Goal: Task Accomplishment & Management: Manage account settings

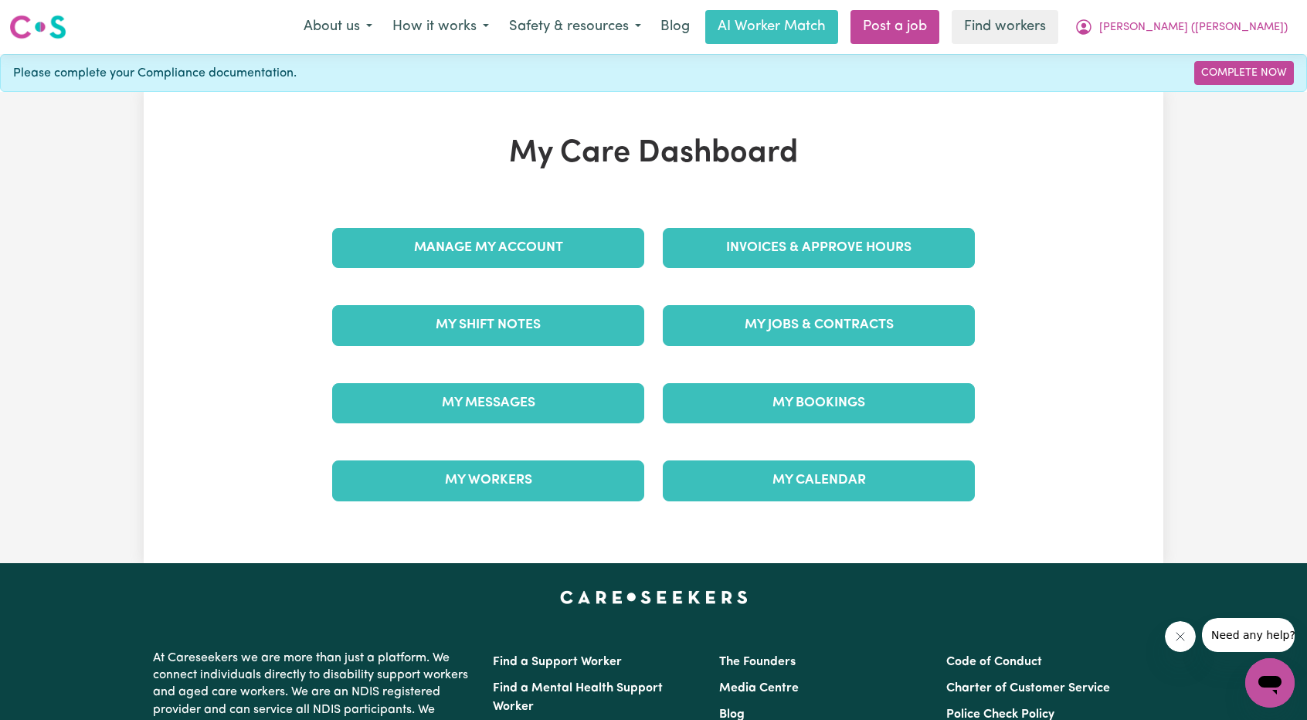
click at [818, 196] on div "My Care Dashboard Manage My Account Invoices & Approve Hours My Shift Notes My …" at bounding box center [654, 327] width 680 height 385
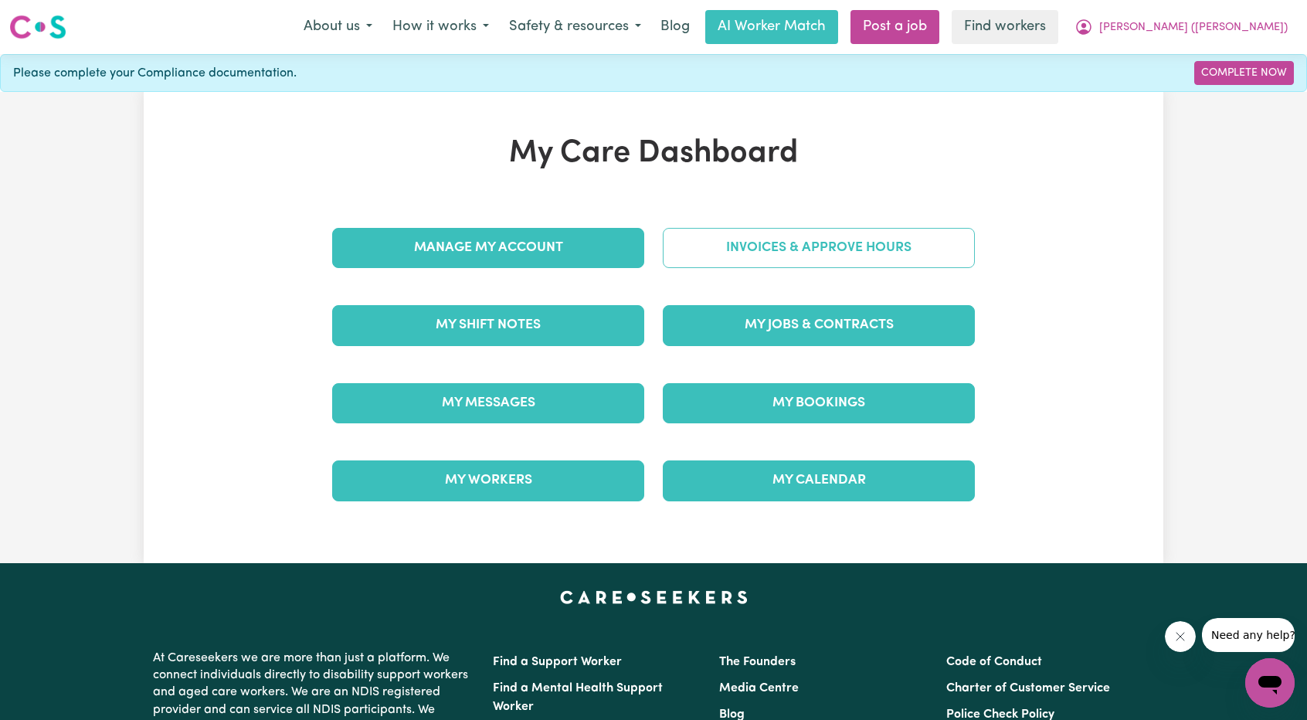
click at [800, 243] on link "Invoices & Approve Hours" at bounding box center [819, 248] width 312 height 40
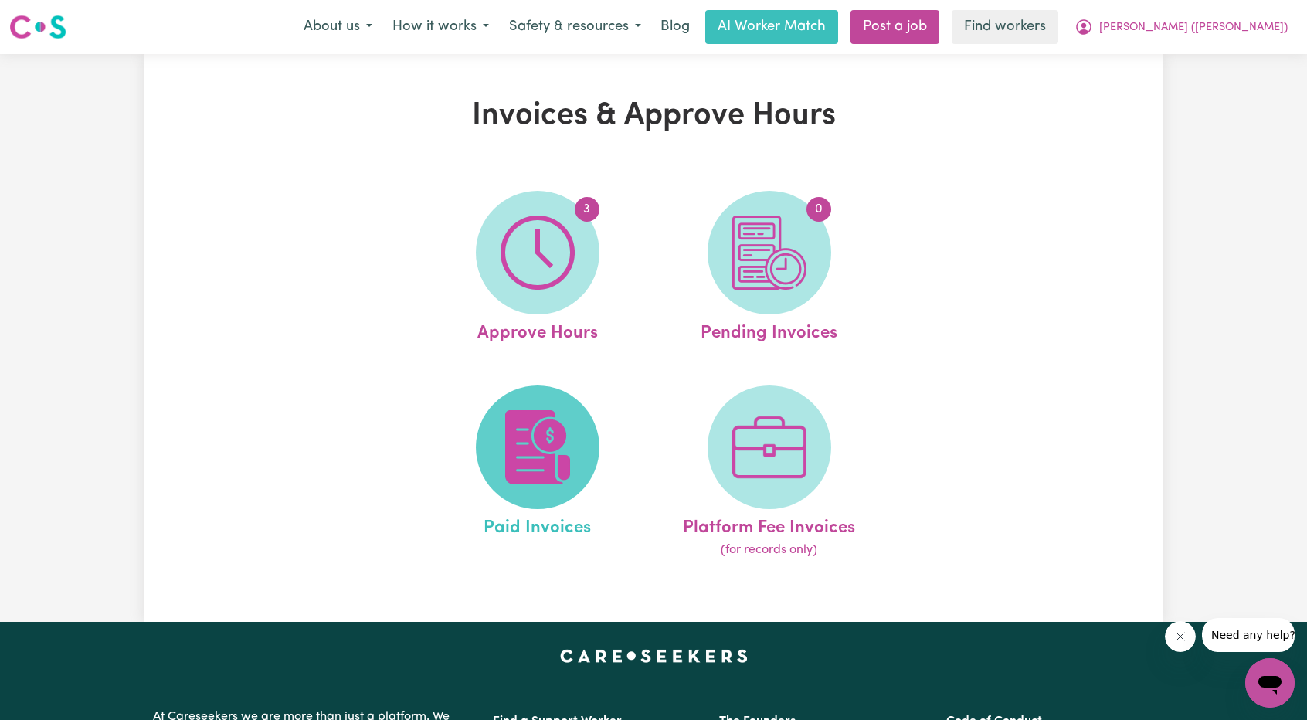
click at [494, 402] on link "Paid Invoices" at bounding box center [537, 473] width 222 height 175
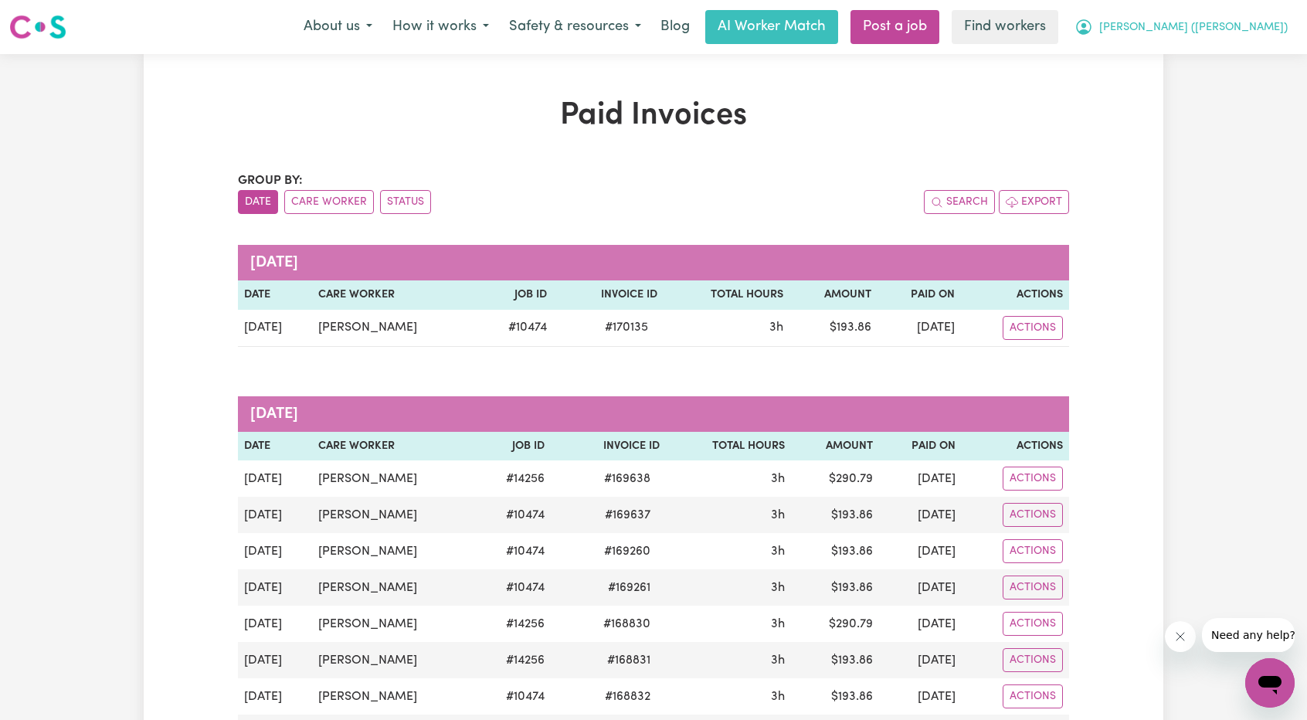
click at [1238, 29] on span "[PERSON_NAME] ([PERSON_NAME])" at bounding box center [1193, 27] width 189 height 17
click at [1228, 53] on link "My Dashboard" at bounding box center [1236, 60] width 122 height 29
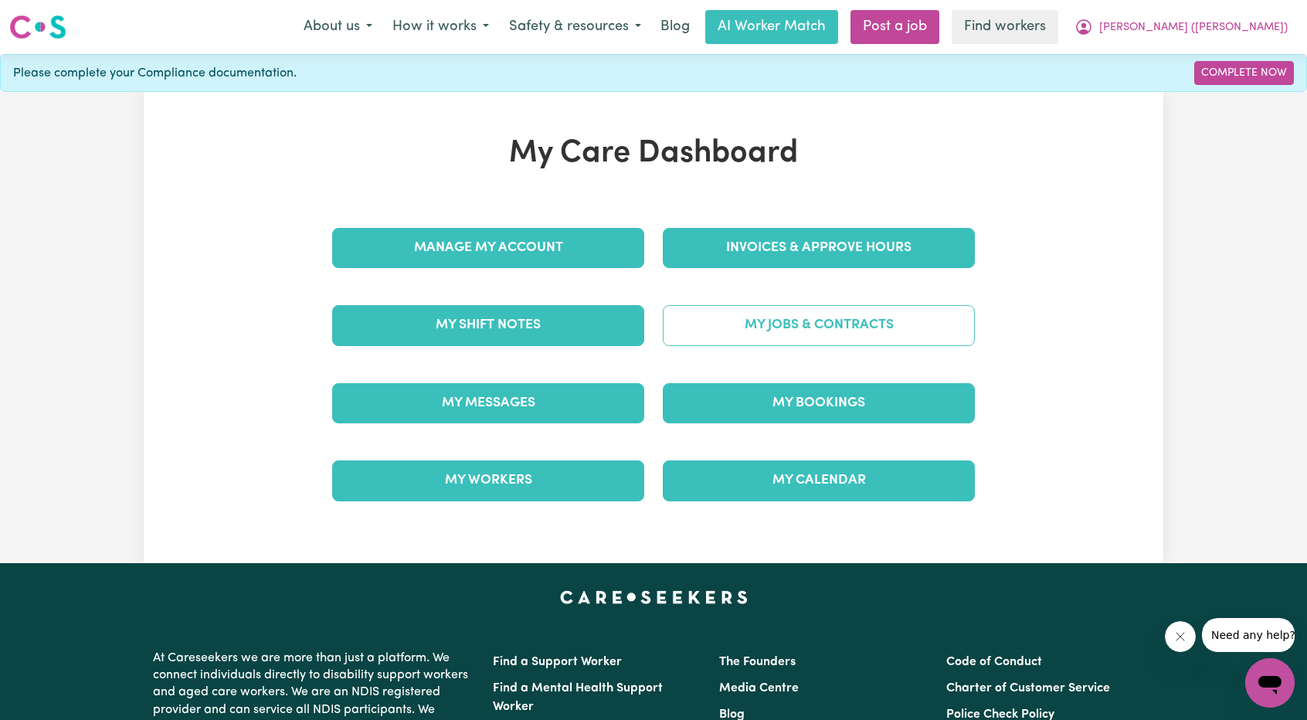
click at [807, 314] on link "My Jobs & Contracts" at bounding box center [819, 325] width 312 height 40
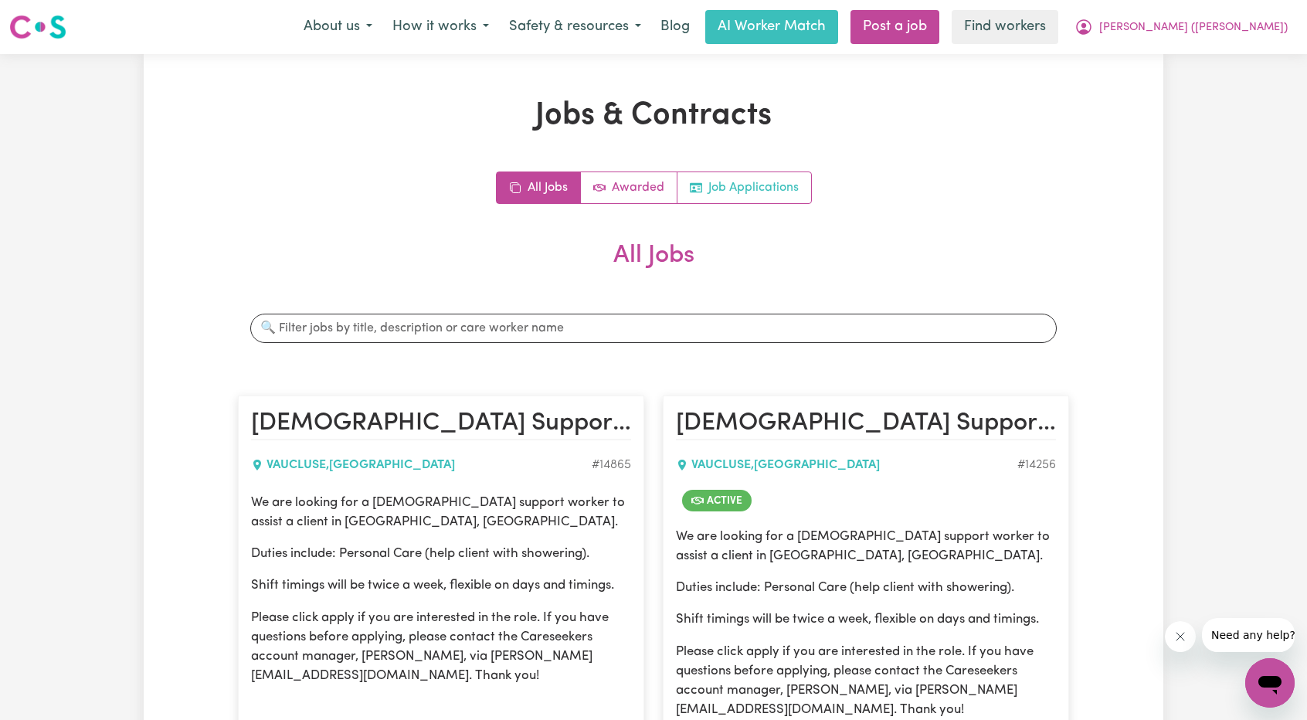
click at [762, 188] on link "Job Applications" at bounding box center [745, 187] width 134 height 31
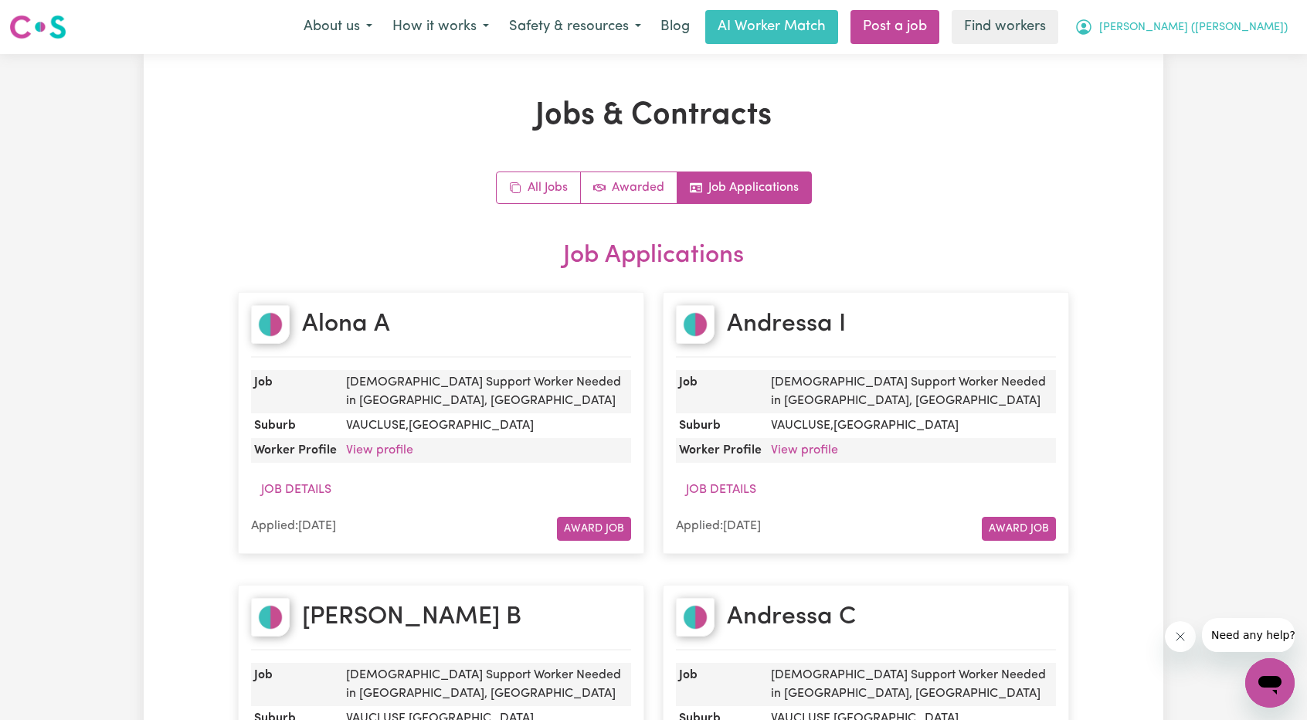
click at [1220, 24] on span "[PERSON_NAME] ([PERSON_NAME])" at bounding box center [1193, 27] width 189 height 17
click at [1199, 53] on link "My Dashboard" at bounding box center [1236, 60] width 122 height 29
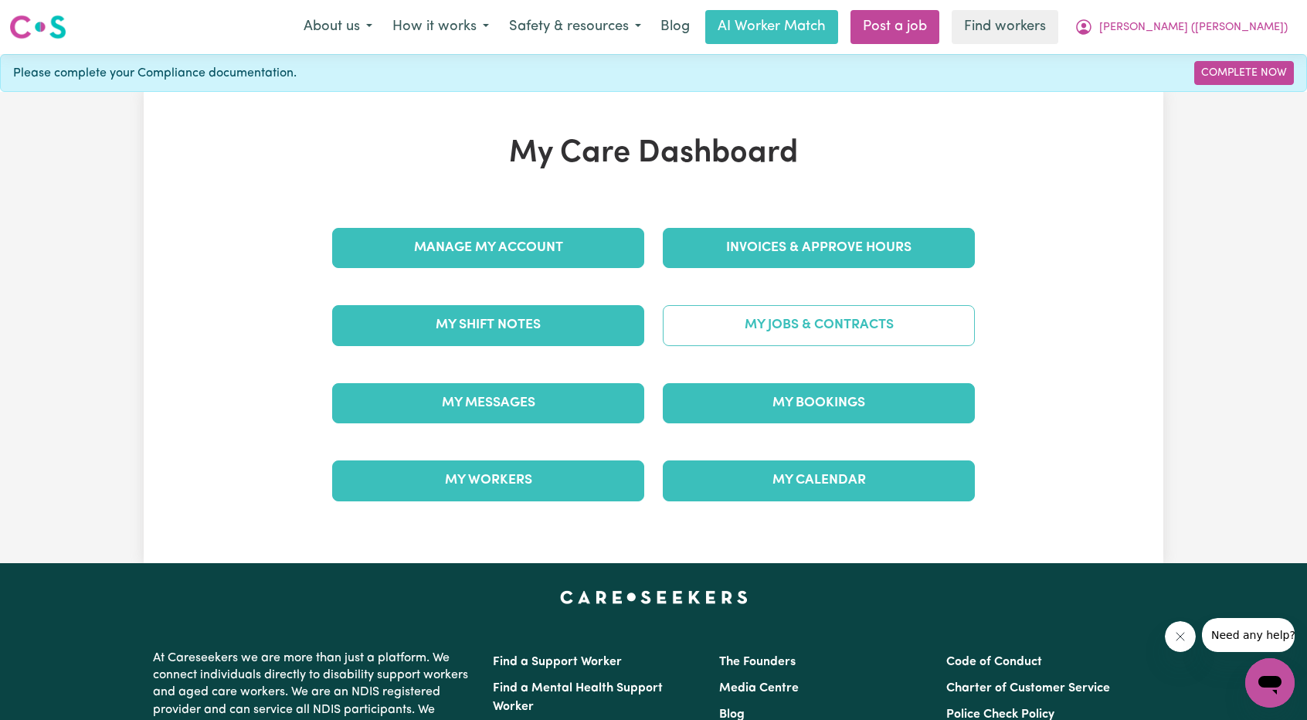
click at [799, 314] on link "My Jobs & Contracts" at bounding box center [819, 325] width 312 height 40
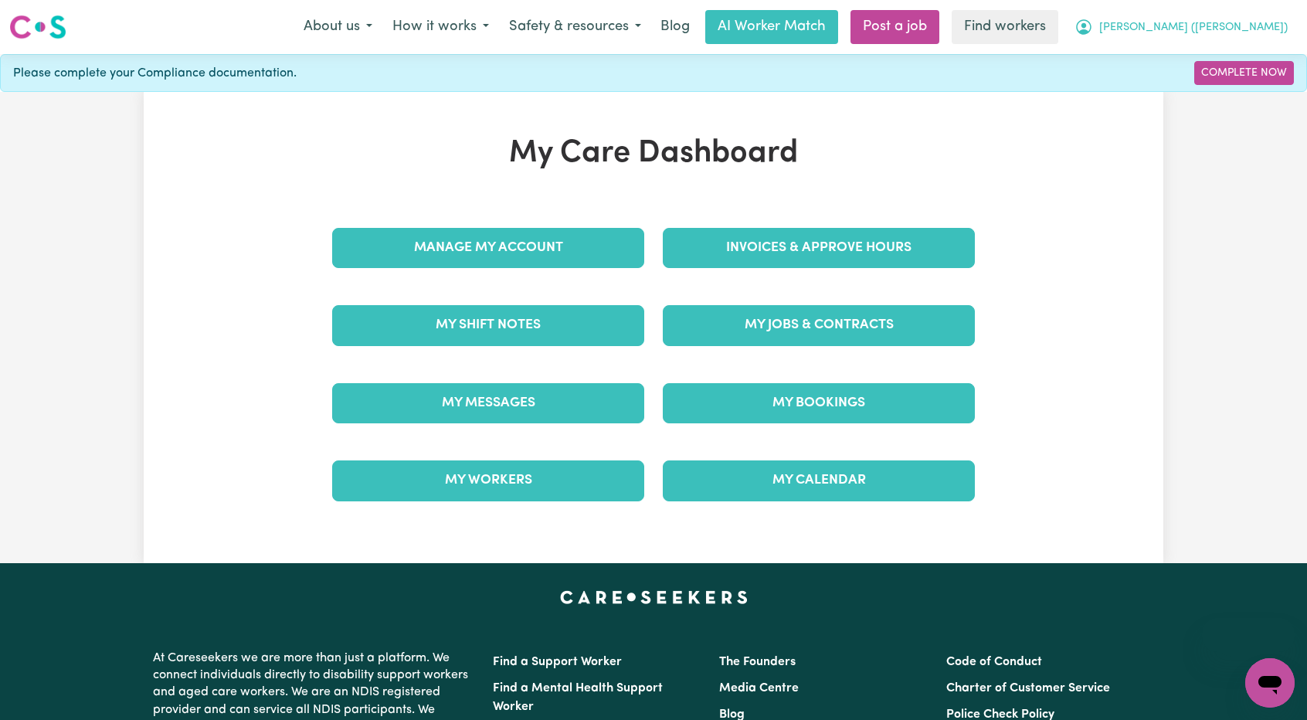
click at [1093, 21] on icon "My Account" at bounding box center [1084, 27] width 19 height 19
click at [1208, 87] on link "Logout" at bounding box center [1236, 88] width 122 height 29
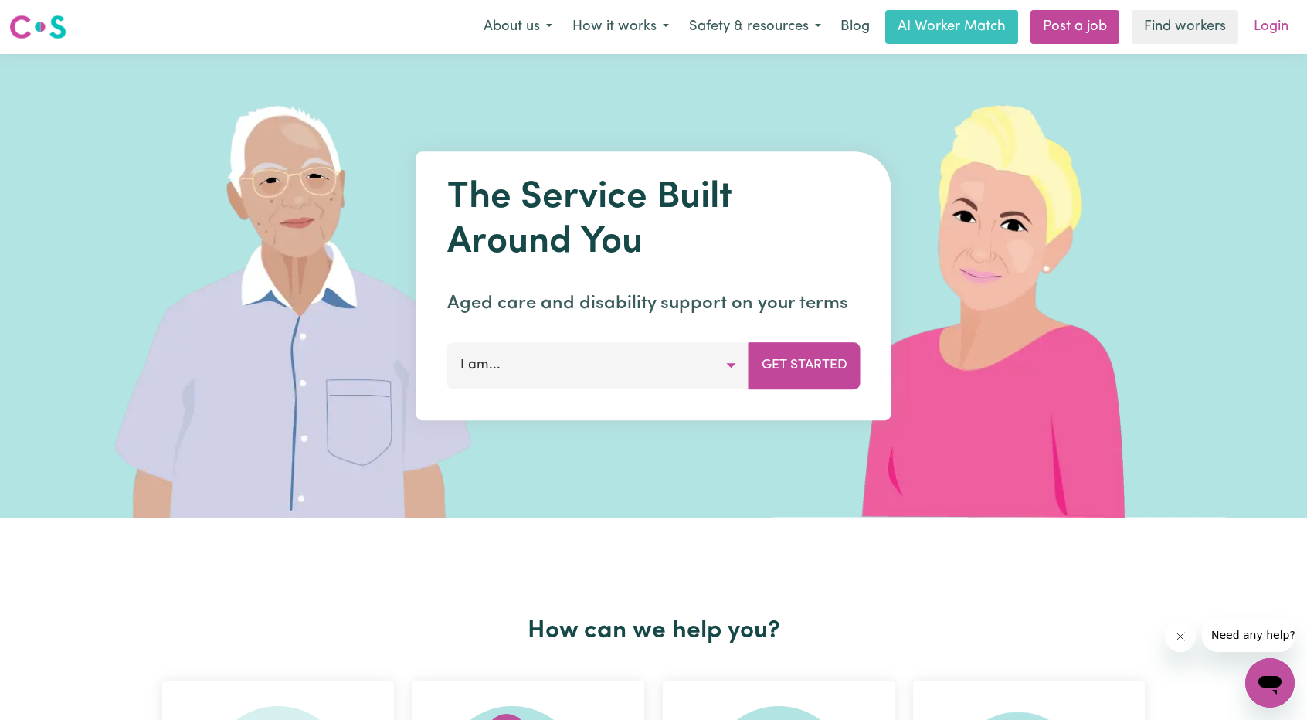
click at [1254, 12] on link "Login" at bounding box center [1271, 27] width 53 height 34
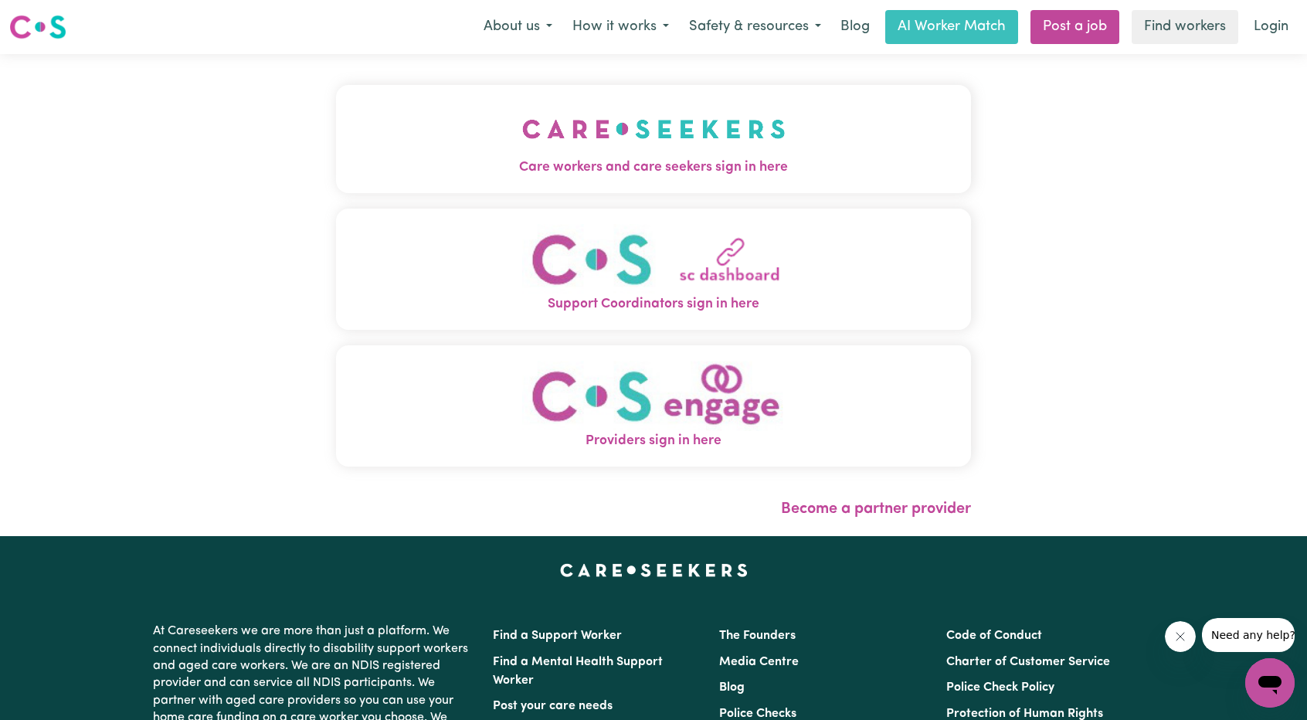
click at [623, 97] on button "Care workers and care seekers sign in here" at bounding box center [653, 139] width 635 height 108
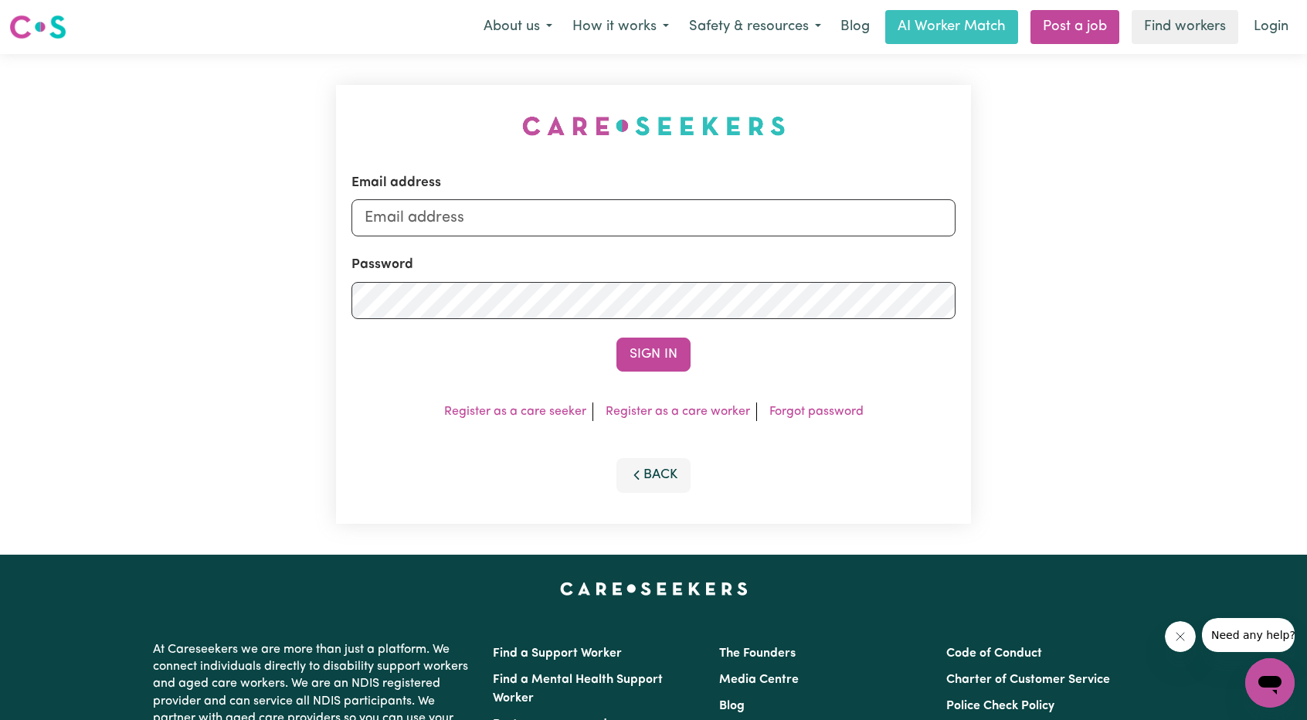
click at [687, 262] on div "Password" at bounding box center [654, 286] width 604 height 63
click at [681, 233] on input "Email address" at bounding box center [654, 217] width 604 height 37
drag, startPoint x: 443, startPoint y: 220, endPoint x: 785, endPoint y: 251, distance: 342.9
click at [780, 241] on form "Email address superuser~ethan@careseekers.com.au Password Sign In" at bounding box center [654, 272] width 604 height 199
type input "superuser~10williamsshaeya@gmail.com"
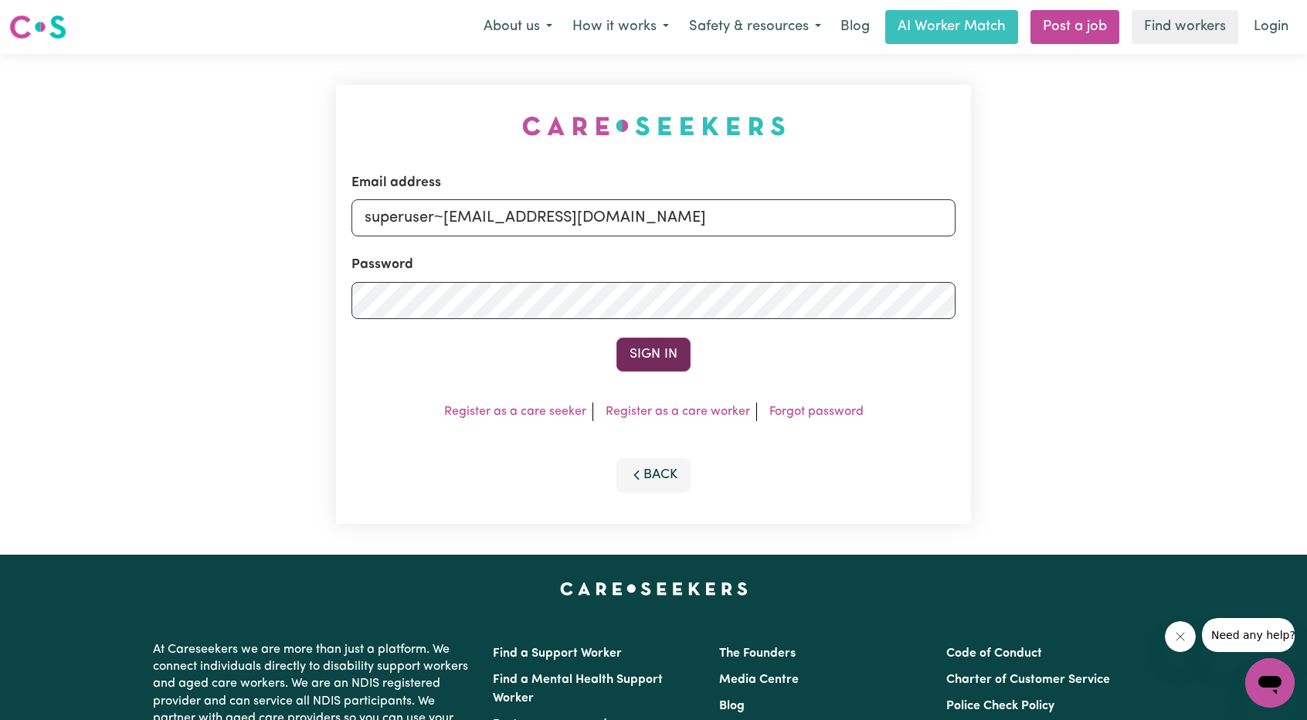
click at [669, 342] on button "Sign In" at bounding box center [653, 355] width 74 height 34
